Goal: Check status: Check status

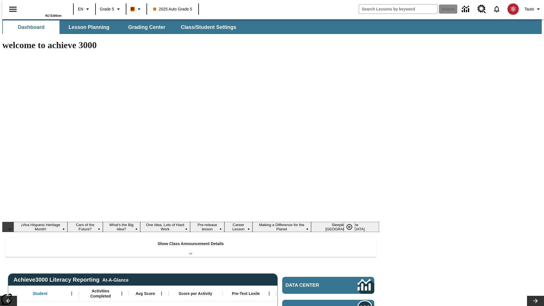
type input "-1"
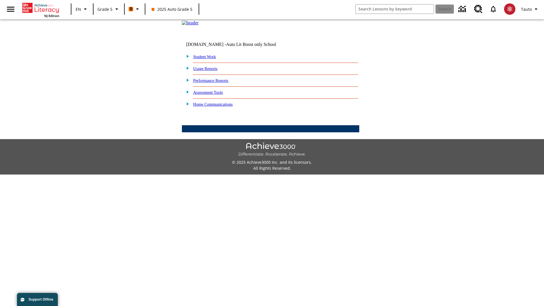
click at [208, 59] on link "Student Work" at bounding box center [204, 56] width 23 height 5
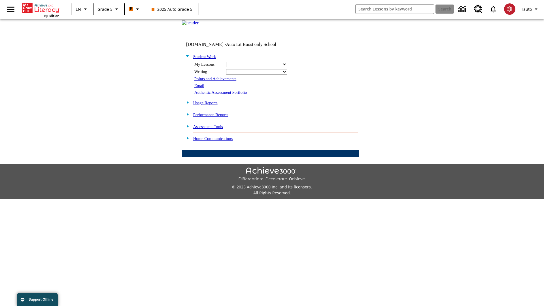
select select "/options/reports/?report_id=12&atype=1&section=2"
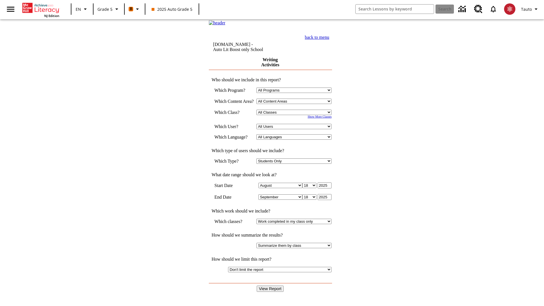
click at [296, 115] on select "Select a Class: All Classes 2025 Auto Grade 5 OL 2025 Auto Grade 6" at bounding box center [293, 112] width 75 height 5
select select "11133131"
click at [296, 129] on select "All Users Cat, Sautoen Cat, Sautoes Cat, Sautoss Donotlogin, Sautoen Twoschools…" at bounding box center [293, 126] width 75 height 5
select select "21437107"
click at [271, 285] on input "View Report" at bounding box center [269, 288] width 27 height 6
